Goal: Task Accomplishment & Management: Manage account settings

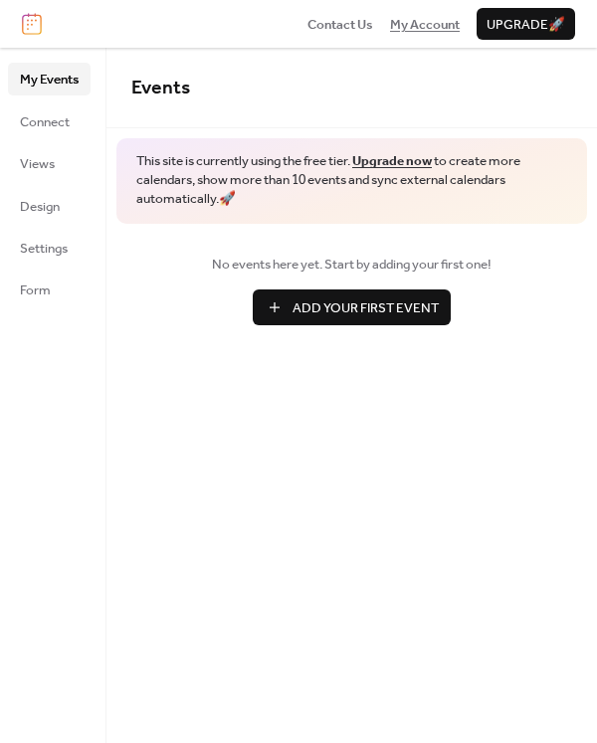
click at [428, 15] on span "My Account" at bounding box center [425, 25] width 70 height 20
click at [56, 127] on span "Connect" at bounding box center [45, 122] width 50 height 20
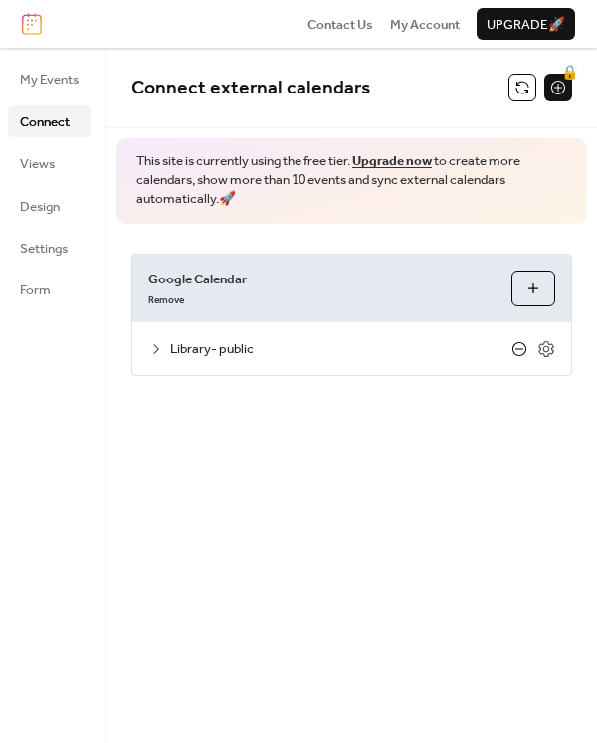
click at [519, 348] on icon at bounding box center [519, 348] width 8 height 1
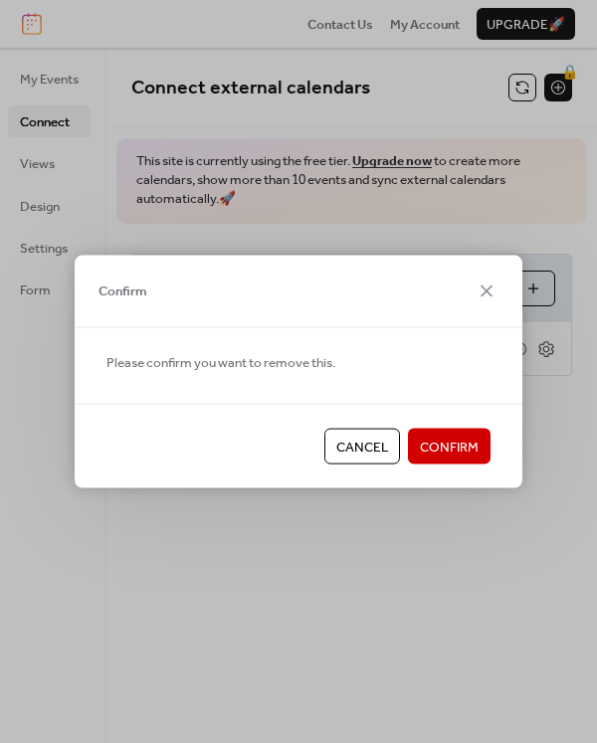
click at [474, 450] on span "Confirm" at bounding box center [449, 448] width 59 height 20
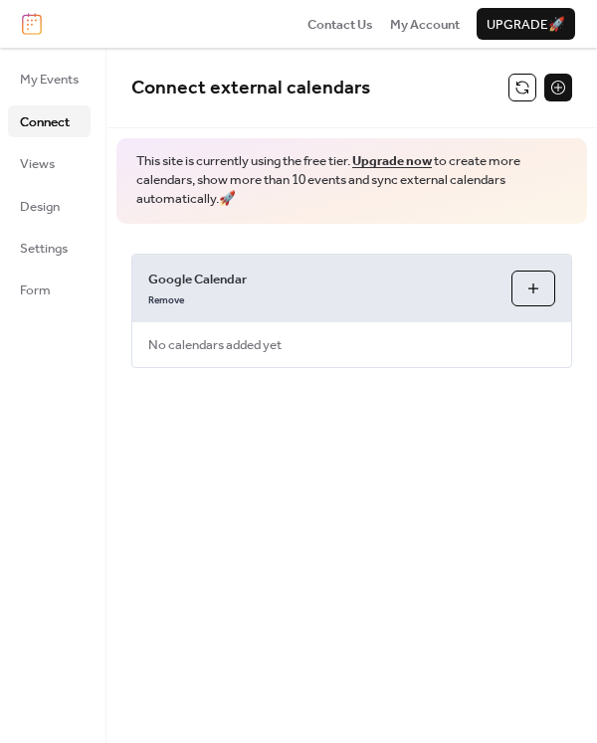
click at [535, 281] on button "Choose Calendars" at bounding box center [533, 289] width 44 height 36
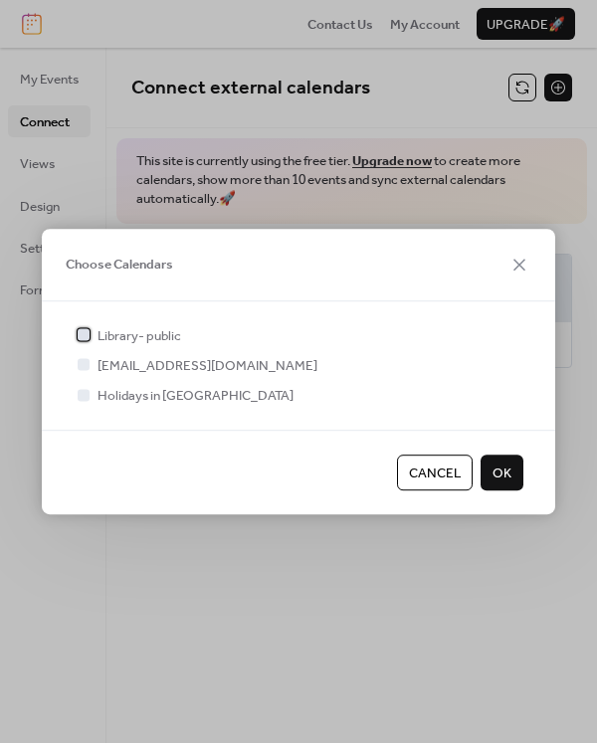
click at [83, 333] on div at bounding box center [84, 334] width 12 height 12
click at [496, 464] on span "OK" at bounding box center [501, 473] width 19 height 20
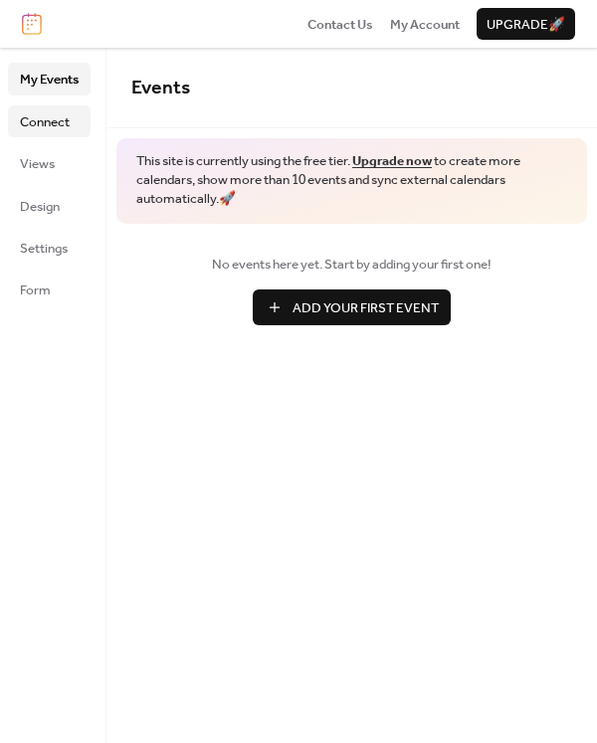
click at [58, 124] on span "Connect" at bounding box center [45, 122] width 50 height 20
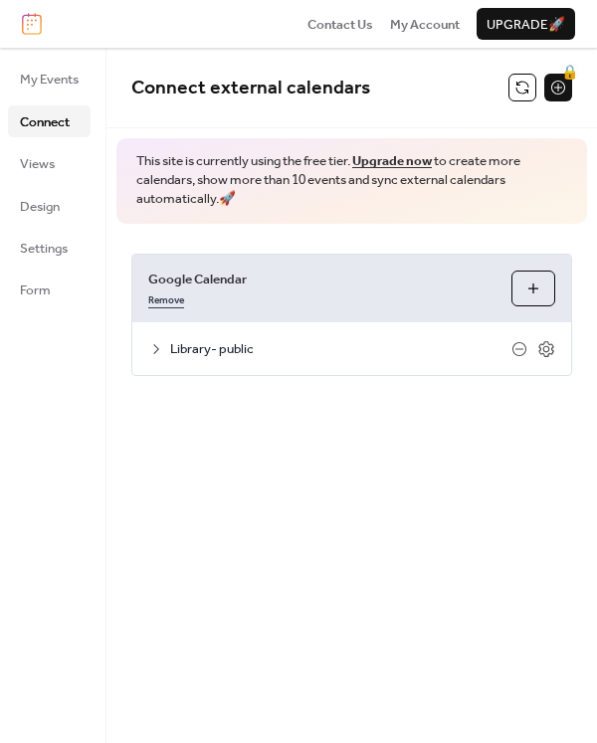
click at [157, 294] on link "Remove" at bounding box center [166, 298] width 36 height 20
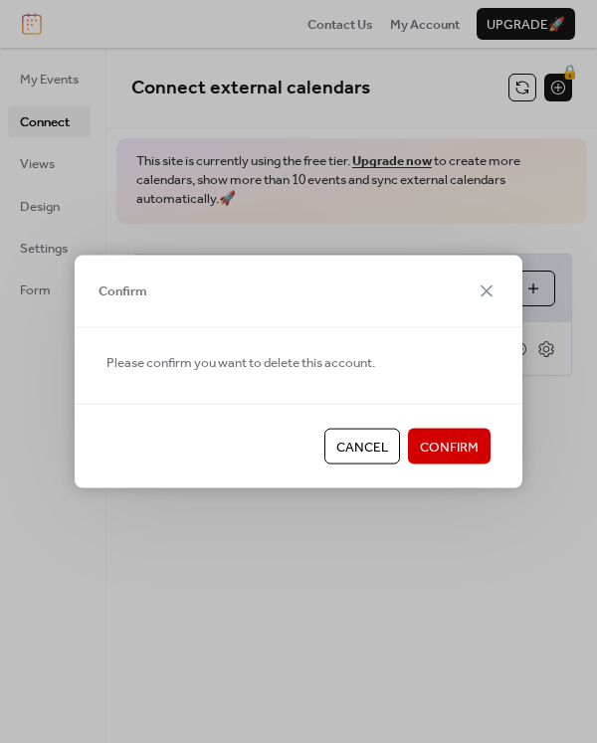
click at [458, 441] on span "Confirm" at bounding box center [449, 448] width 59 height 20
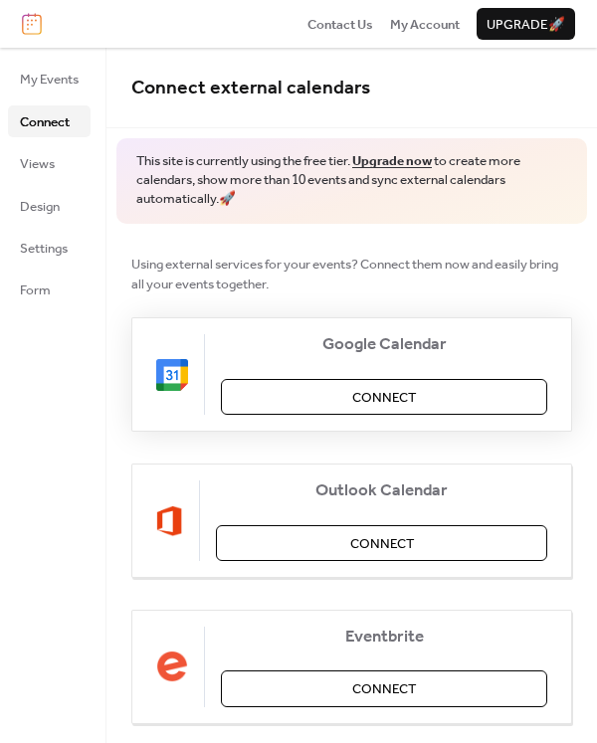
click at [448, 399] on button "Connect" at bounding box center [384, 397] width 326 height 36
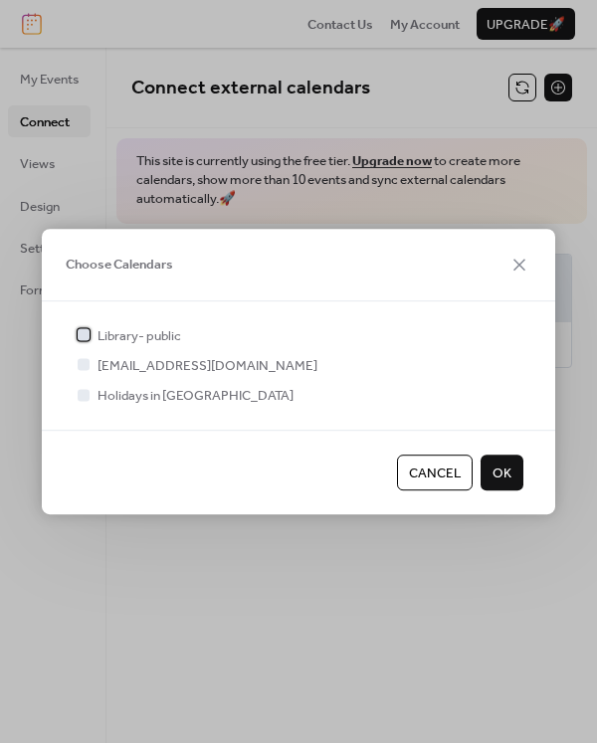
click at [159, 331] on span "Library- public" at bounding box center [139, 336] width 84 height 20
click at [506, 463] on span "OK" at bounding box center [501, 473] width 19 height 20
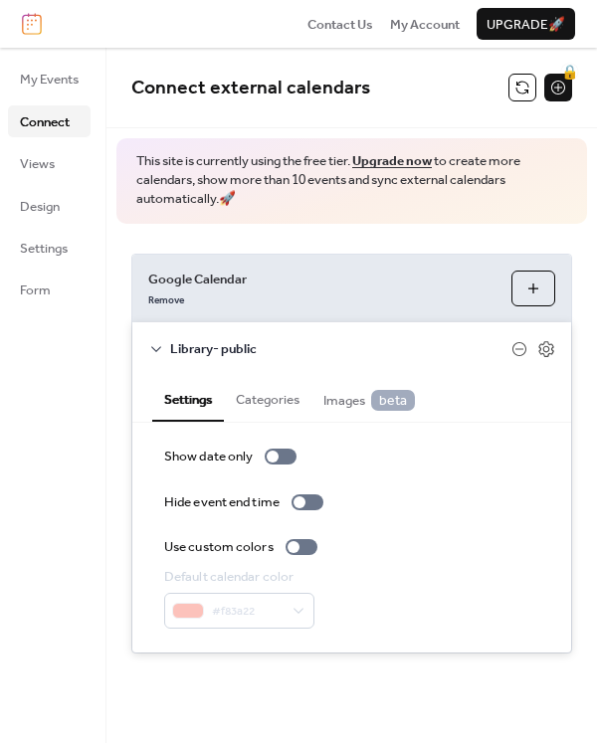
click at [307, 398] on button "Categories" at bounding box center [268, 397] width 88 height 45
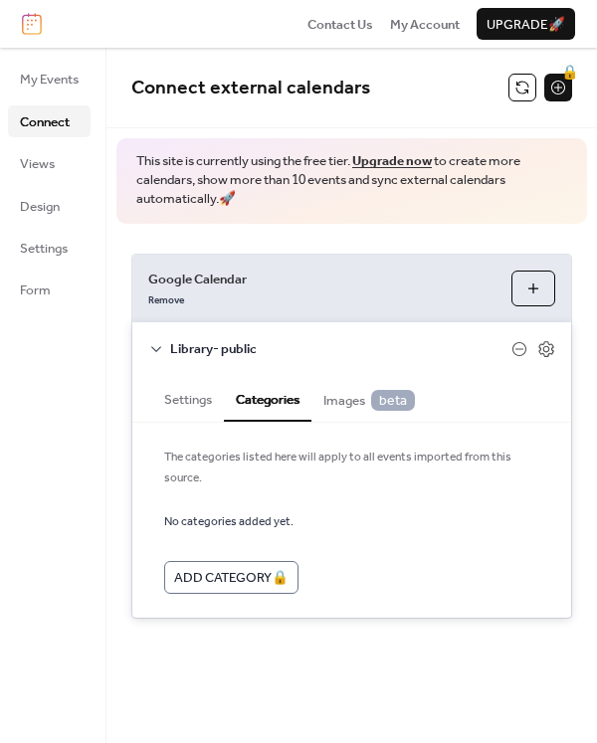
drag, startPoint x: 187, startPoint y: 397, endPoint x: 246, endPoint y: 444, distance: 75.0
click at [188, 398] on button "Settings" at bounding box center [188, 397] width 72 height 45
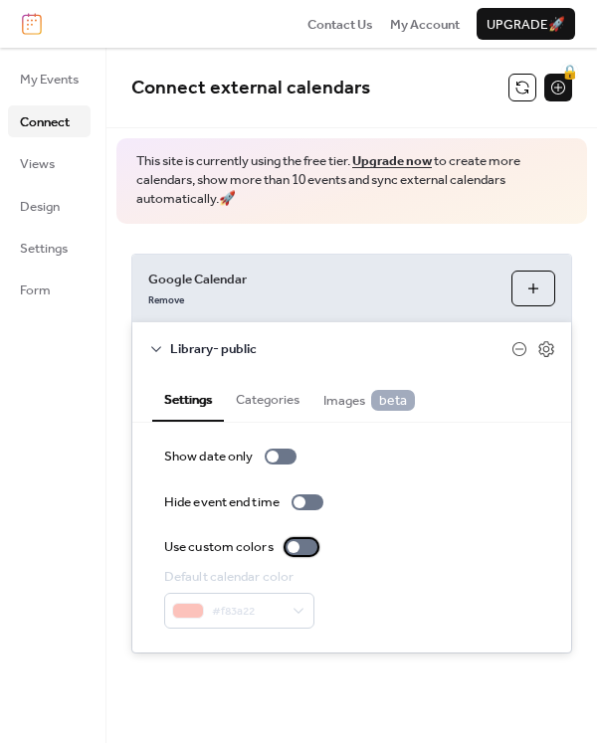
click at [299, 547] on div at bounding box center [293, 547] width 12 height 12
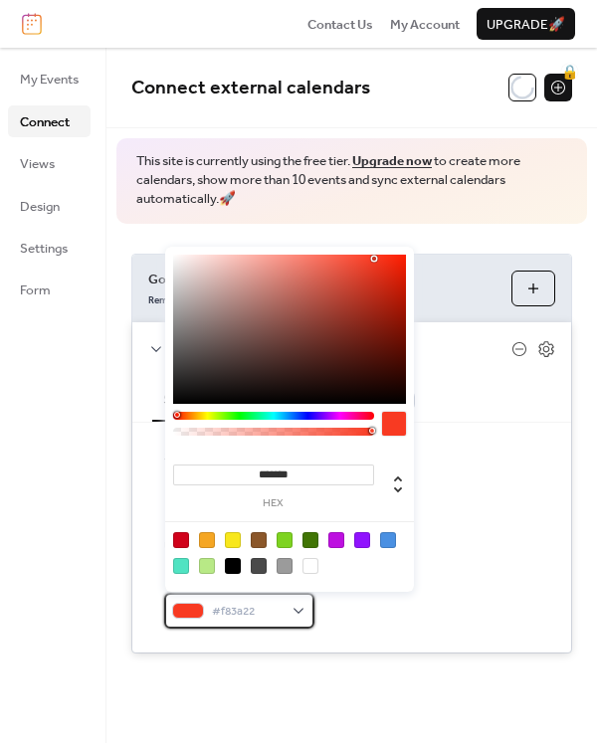
click at [286, 600] on div "#f83a22" at bounding box center [239, 611] width 150 height 36
click at [180, 541] on div at bounding box center [181, 540] width 16 height 16
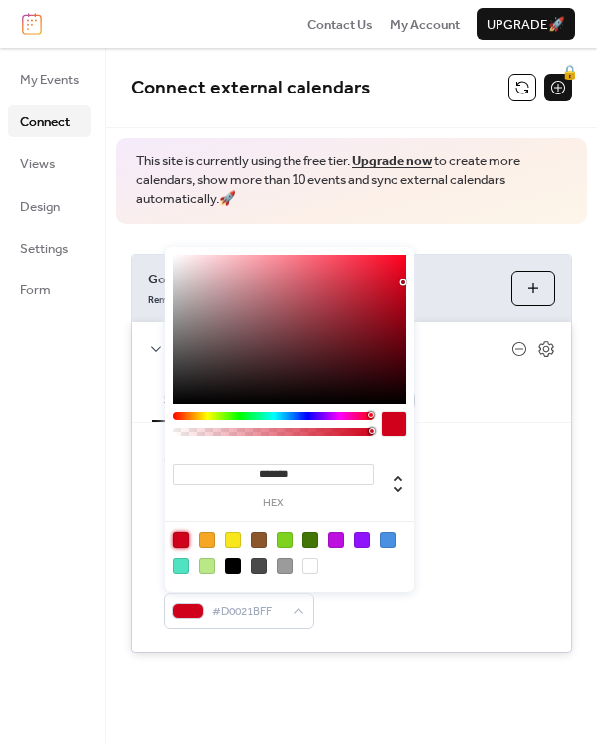
click at [395, 352] on div at bounding box center [289, 329] width 233 height 149
click at [376, 331] on div at bounding box center [289, 329] width 233 height 149
type input "*******"
click at [375, 306] on div at bounding box center [289, 329] width 233 height 149
click at [454, 239] on div "Google Calendar Remove Choose Calendars Library- public Settings Categories Ima…" at bounding box center [351, 454] width 490 height 460
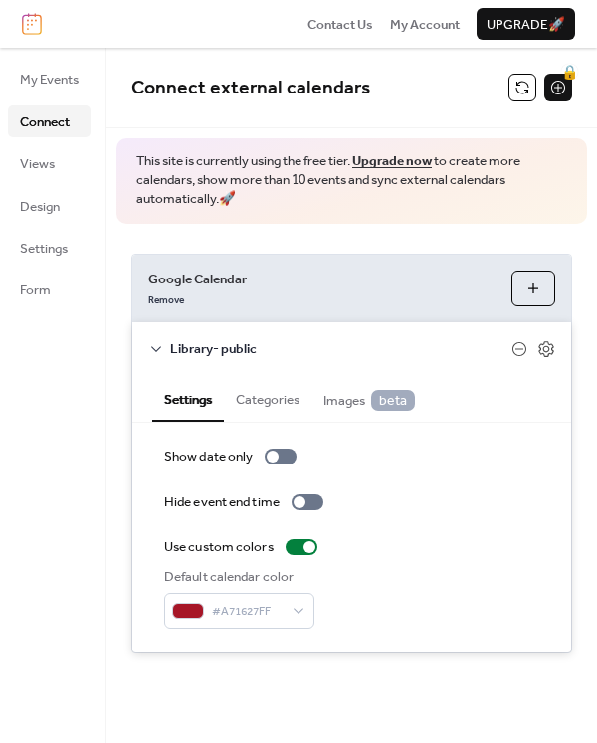
click at [291, 404] on button "Categories" at bounding box center [268, 397] width 88 height 45
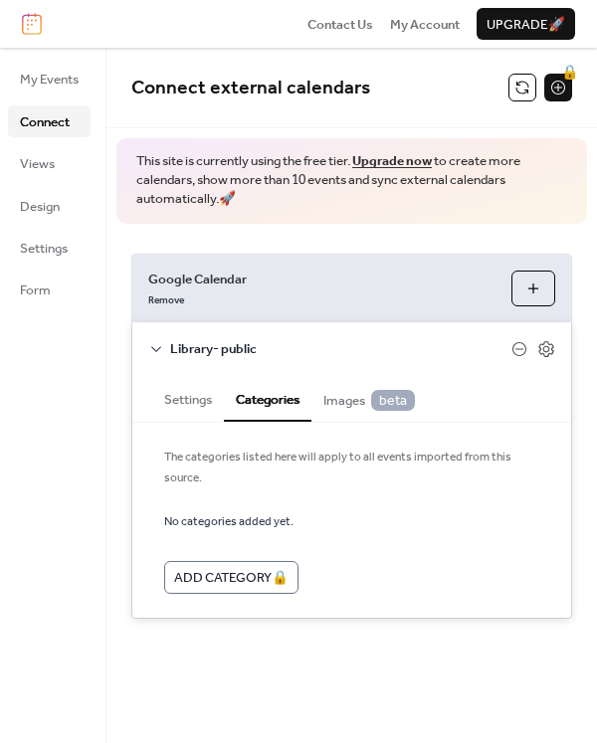
click at [205, 395] on button "Settings" at bounding box center [188, 397] width 72 height 45
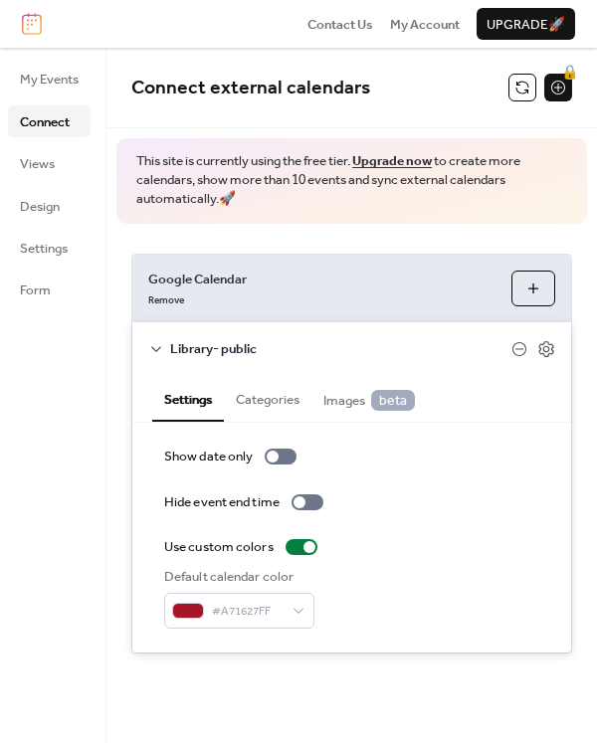
click at [157, 345] on icon at bounding box center [156, 349] width 16 height 16
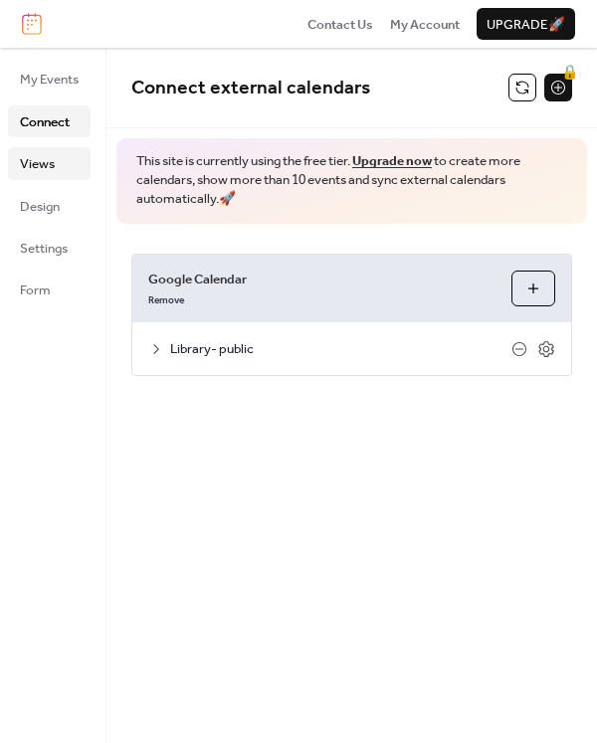
click at [42, 158] on span "Views" at bounding box center [37, 164] width 35 height 20
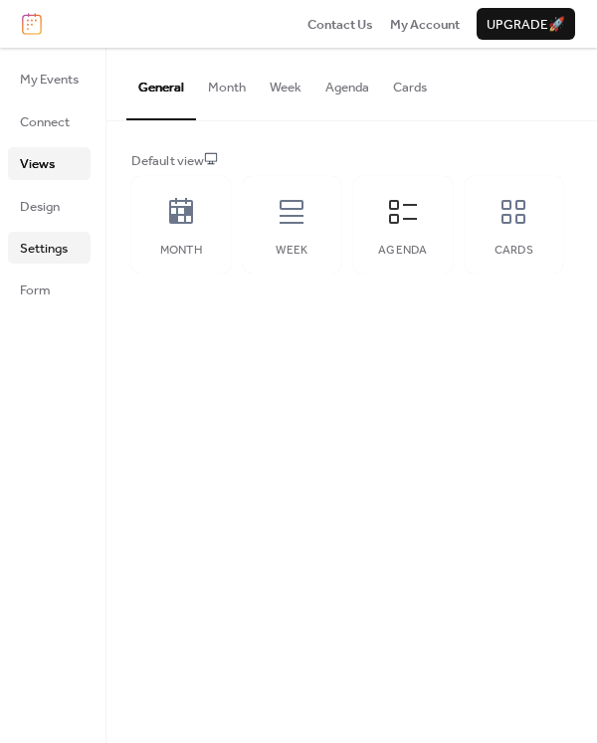
click at [71, 238] on link "Settings" at bounding box center [49, 248] width 83 height 32
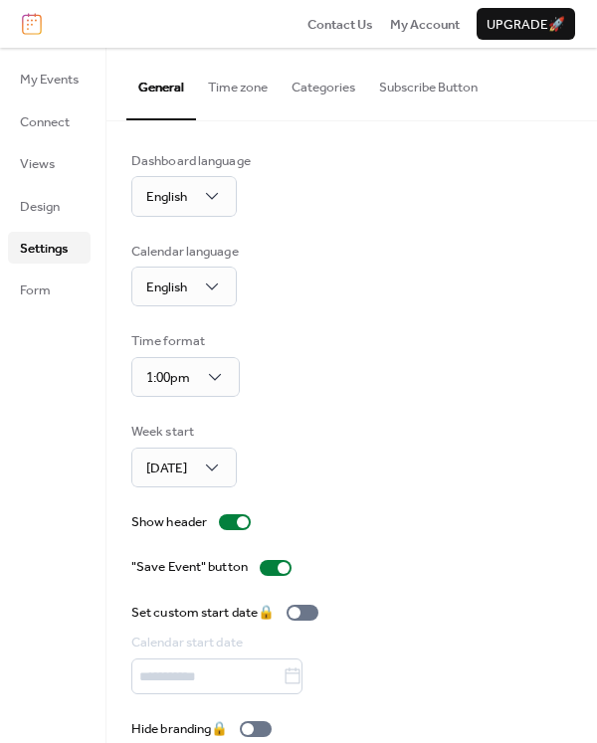
scroll to position [26, 0]
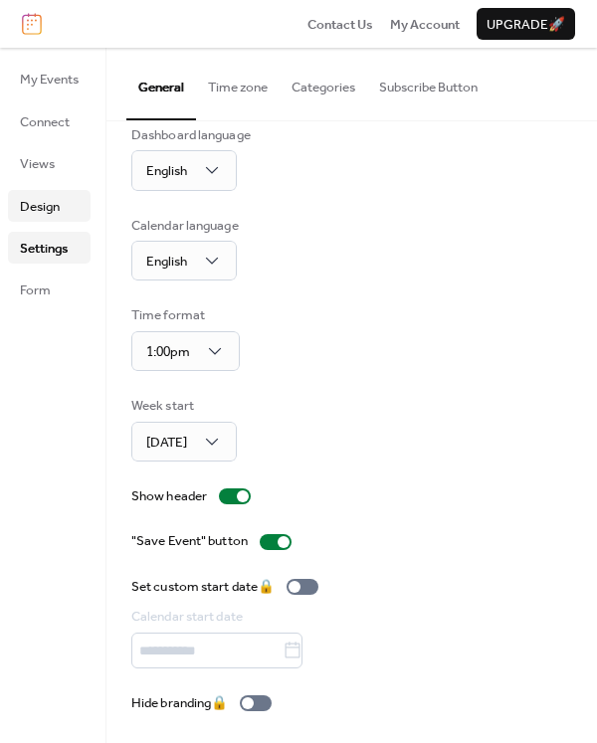
click at [30, 207] on span "Design" at bounding box center [40, 207] width 40 height 20
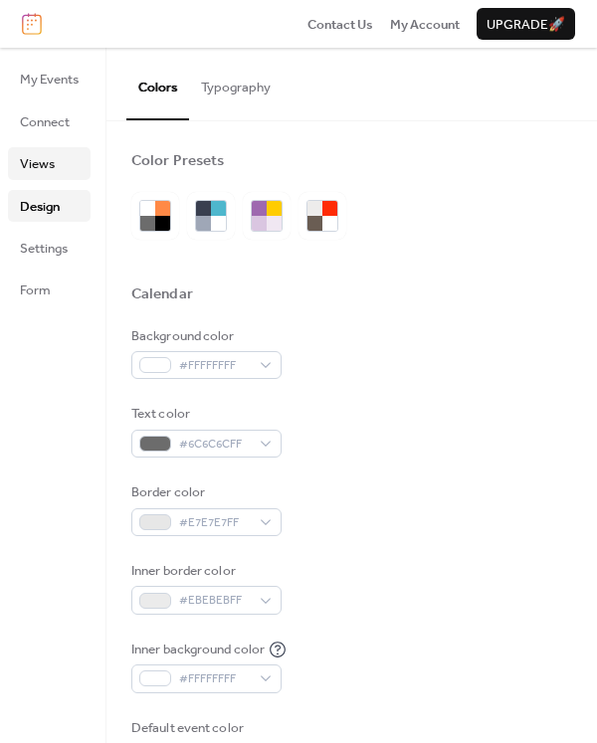
click at [37, 166] on span "Views" at bounding box center [37, 164] width 35 height 20
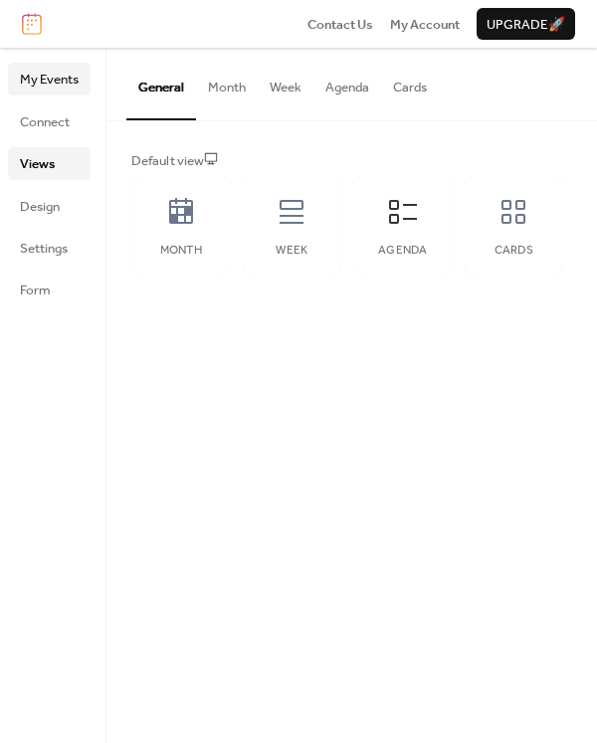
click at [56, 89] on span "My Events" at bounding box center [49, 80] width 59 height 20
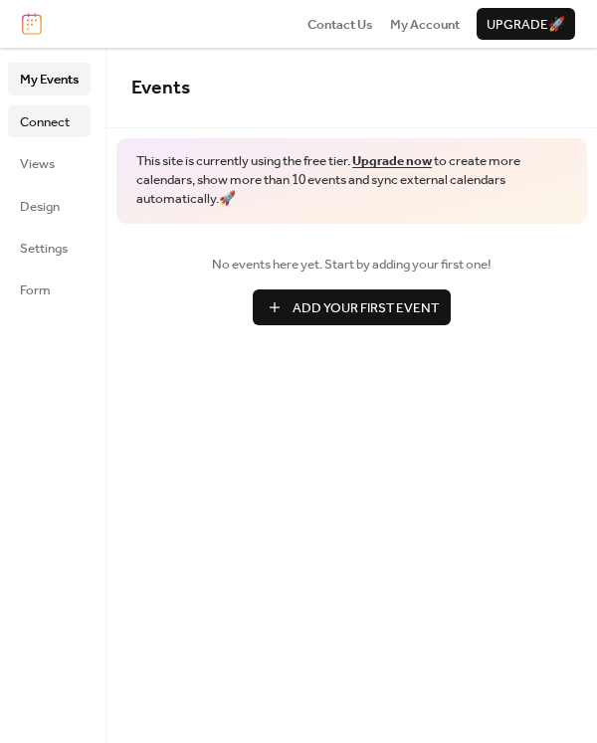
click at [54, 120] on span "Connect" at bounding box center [45, 122] width 50 height 20
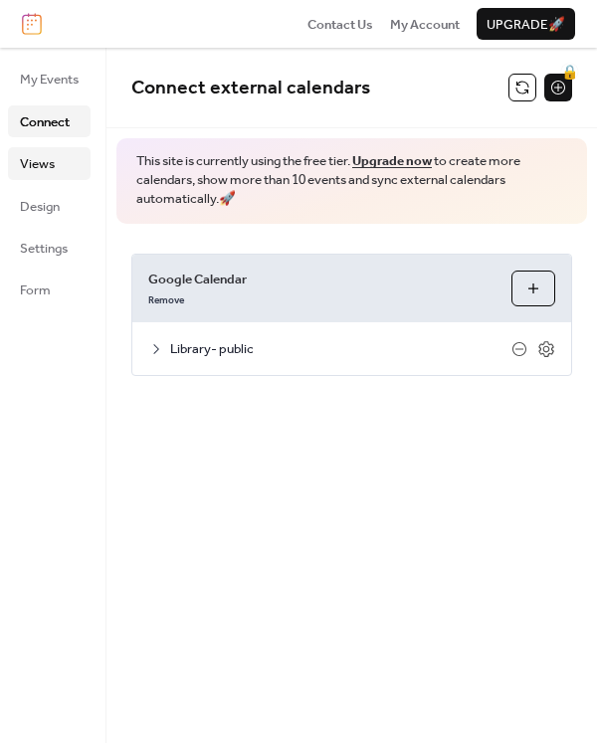
click at [41, 169] on span "Views" at bounding box center [37, 164] width 35 height 20
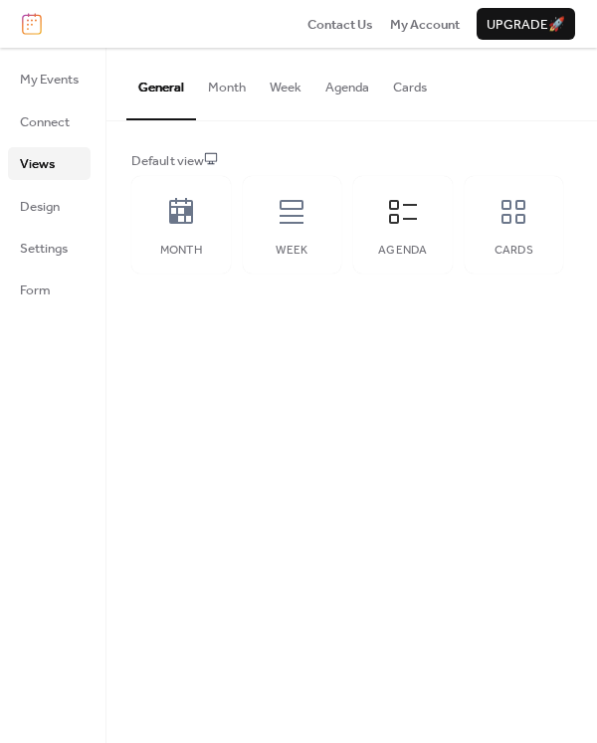
click at [333, 87] on button "Agenda" at bounding box center [347, 83] width 68 height 70
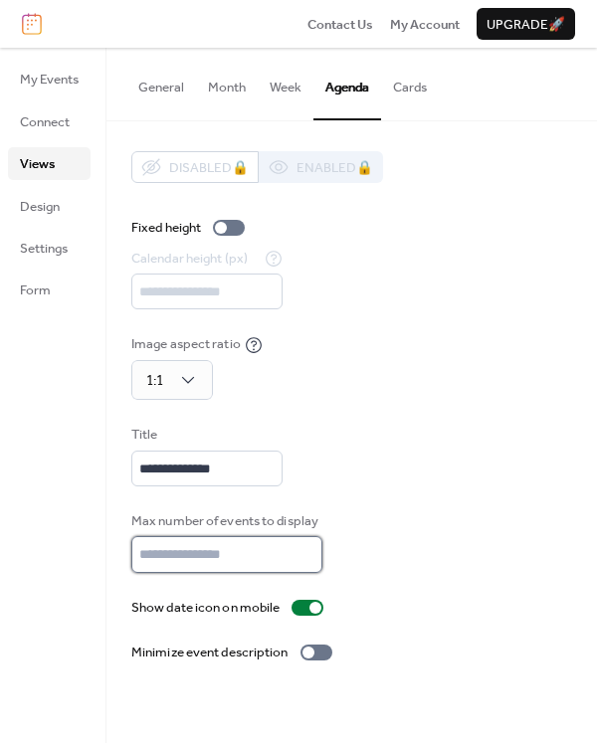
click at [305, 548] on input "*" at bounding box center [226, 554] width 191 height 36
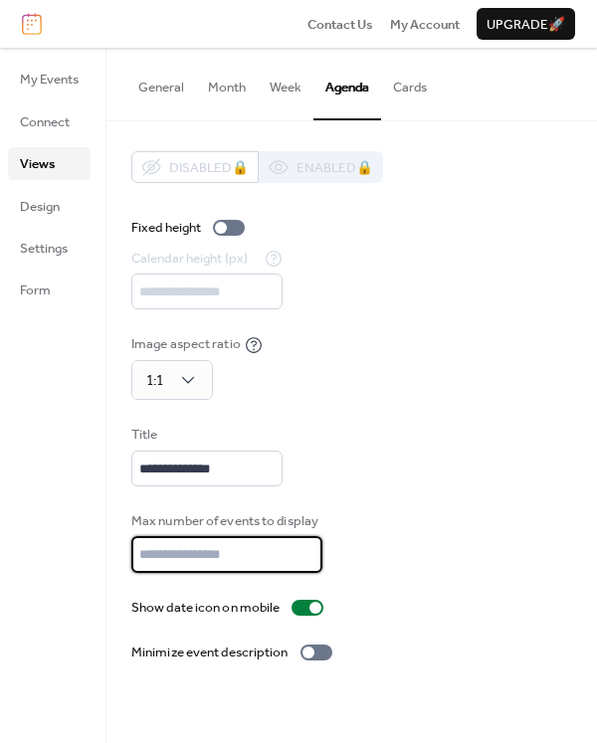
click at [305, 548] on input "*" at bounding box center [226, 554] width 191 height 36
click at [305, 548] on input "**" at bounding box center [226, 554] width 191 height 36
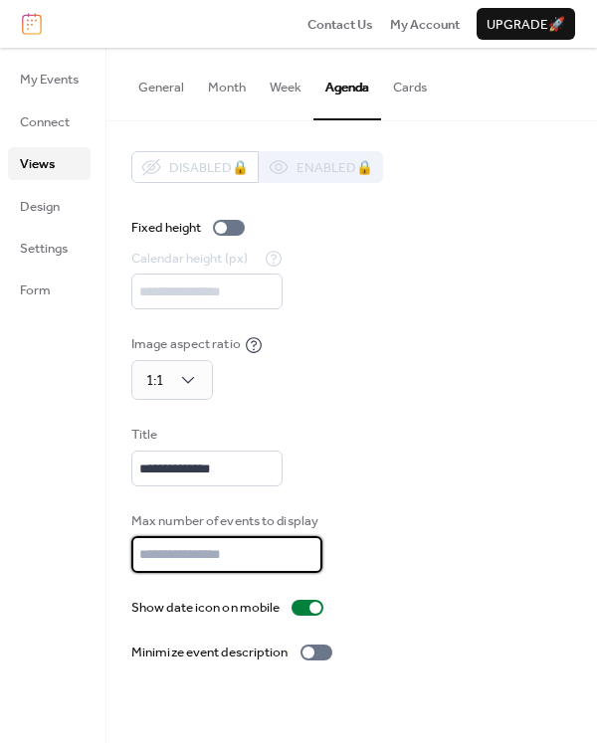
click at [305, 548] on input "**" at bounding box center [226, 554] width 191 height 36
type input "**"
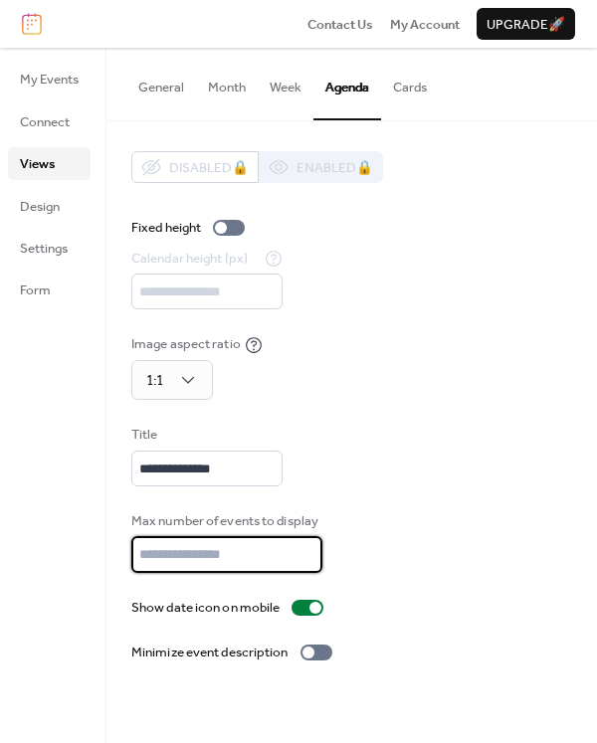
click at [305, 548] on input "**" at bounding box center [226, 554] width 191 height 36
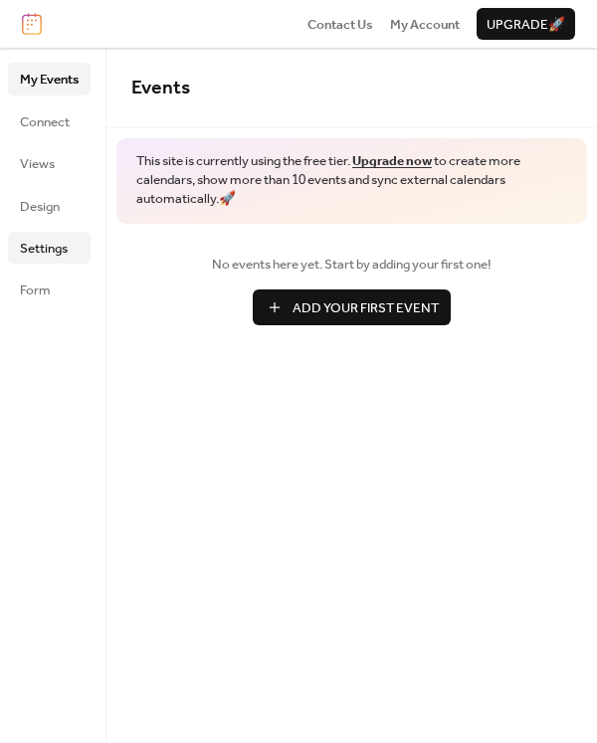
click at [36, 243] on span "Settings" at bounding box center [44, 249] width 48 height 20
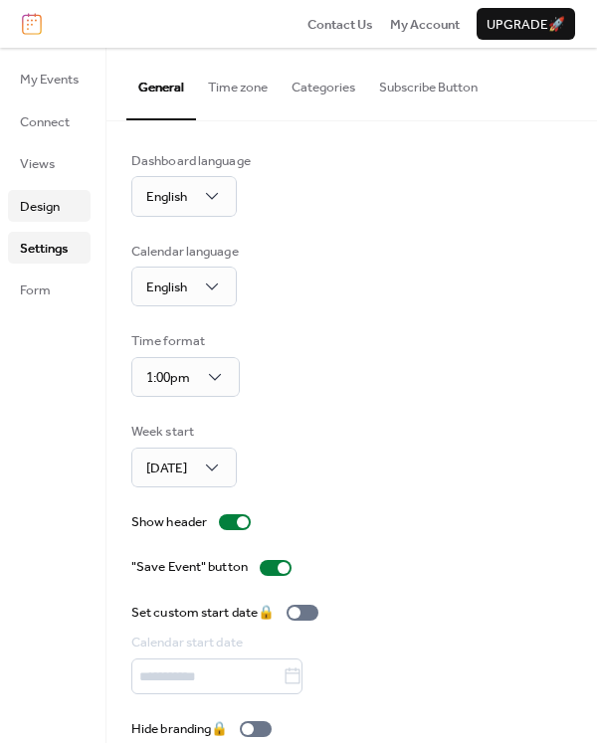
click at [66, 217] on link "Design" at bounding box center [49, 206] width 83 height 32
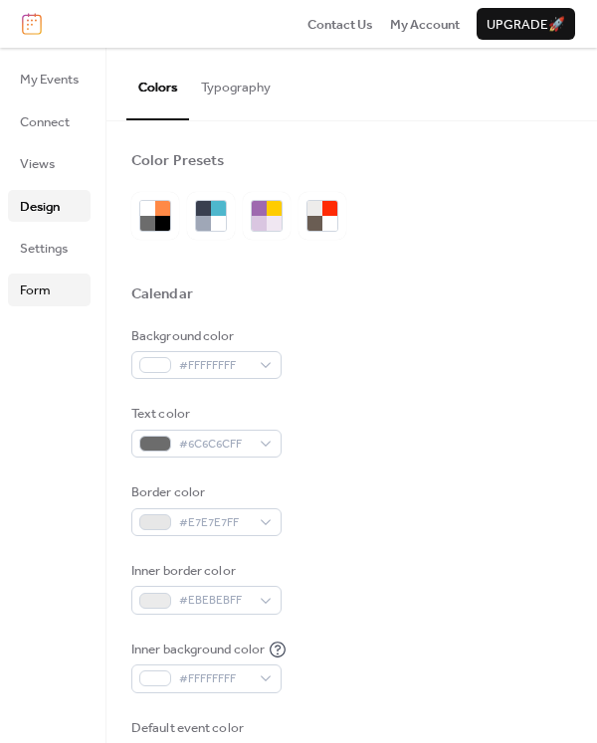
drag, startPoint x: 63, startPoint y: 274, endPoint x: 40, endPoint y: 182, distance: 94.3
click at [63, 274] on link "Form" at bounding box center [49, 290] width 83 height 32
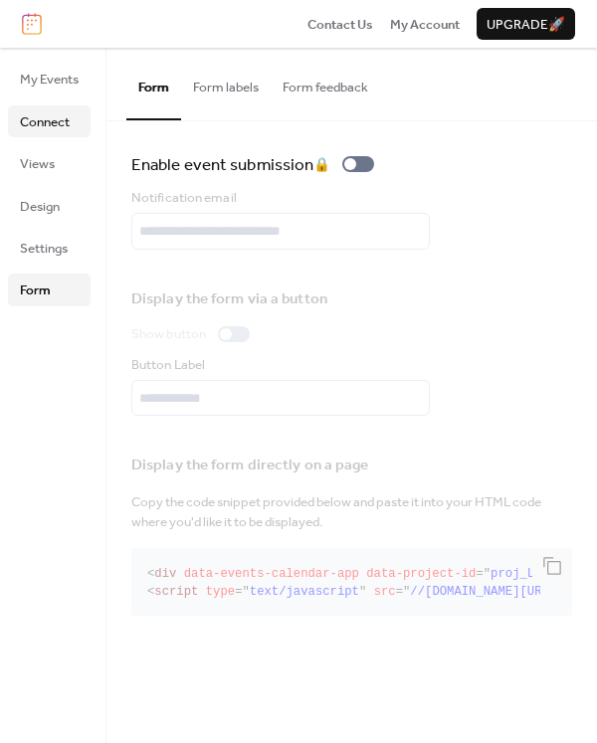
click at [51, 118] on span "Connect" at bounding box center [45, 122] width 50 height 20
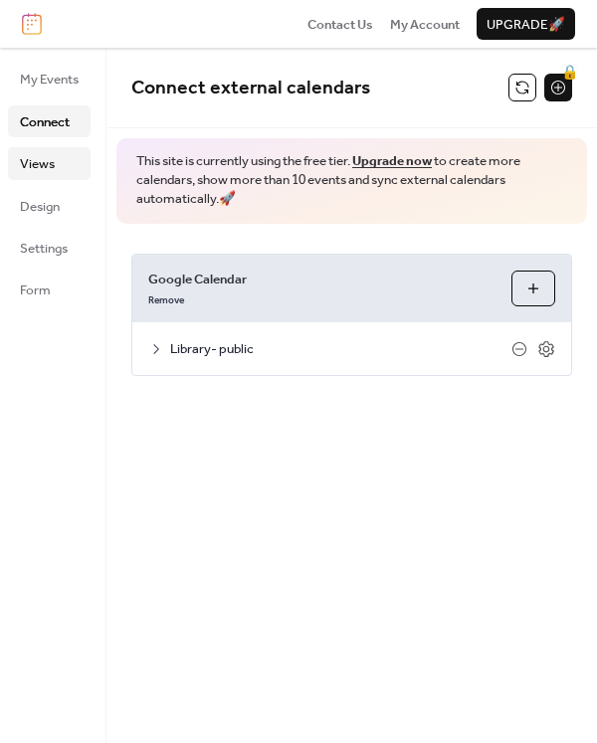
click at [49, 160] on span "Views" at bounding box center [37, 164] width 35 height 20
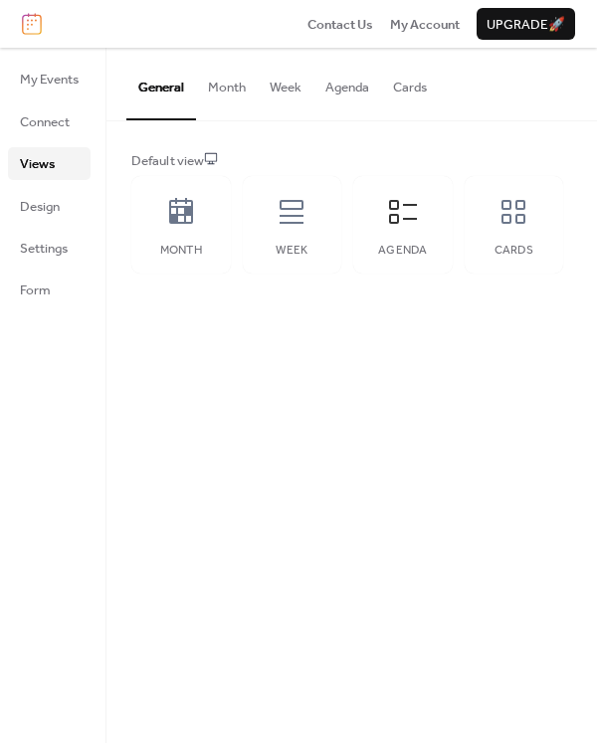
click at [350, 93] on button "Agenda" at bounding box center [347, 83] width 68 height 70
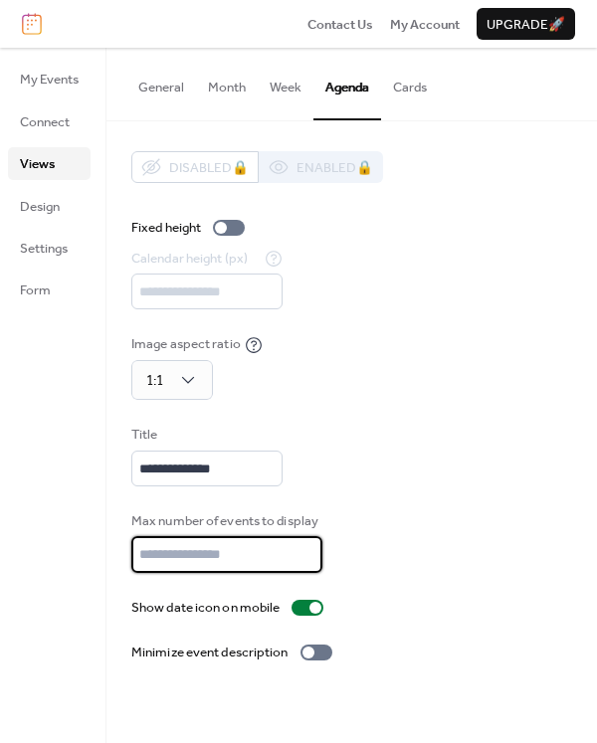
drag, startPoint x: 201, startPoint y: 554, endPoint x: 125, endPoint y: 546, distance: 76.0
click at [125, 546] on div "**********" at bounding box center [351, 407] width 490 height 572
type input "*"
click at [432, 309] on div "**********" at bounding box center [351, 407] width 441 height 512
